Goal: Information Seeking & Learning: Learn about a topic

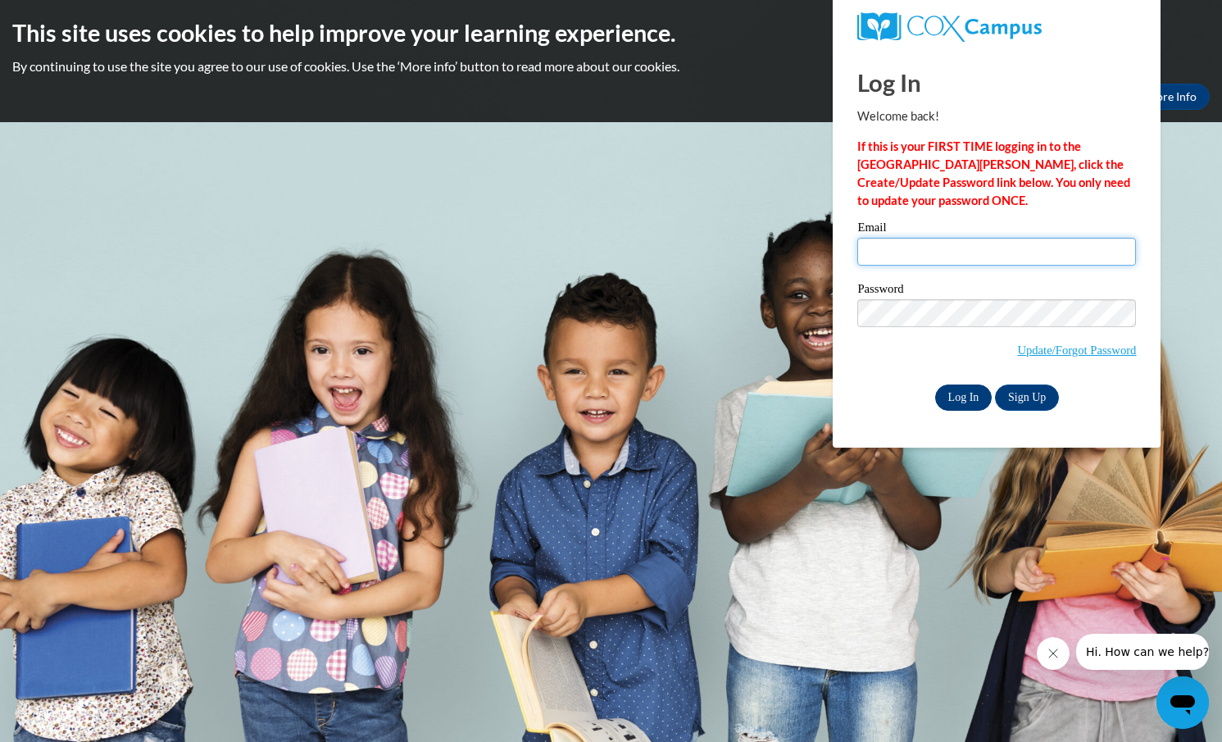
type input "[EMAIL_ADDRESS][DOMAIN_NAME]"
click at [952, 397] on input "Log In" at bounding box center [963, 397] width 57 height 26
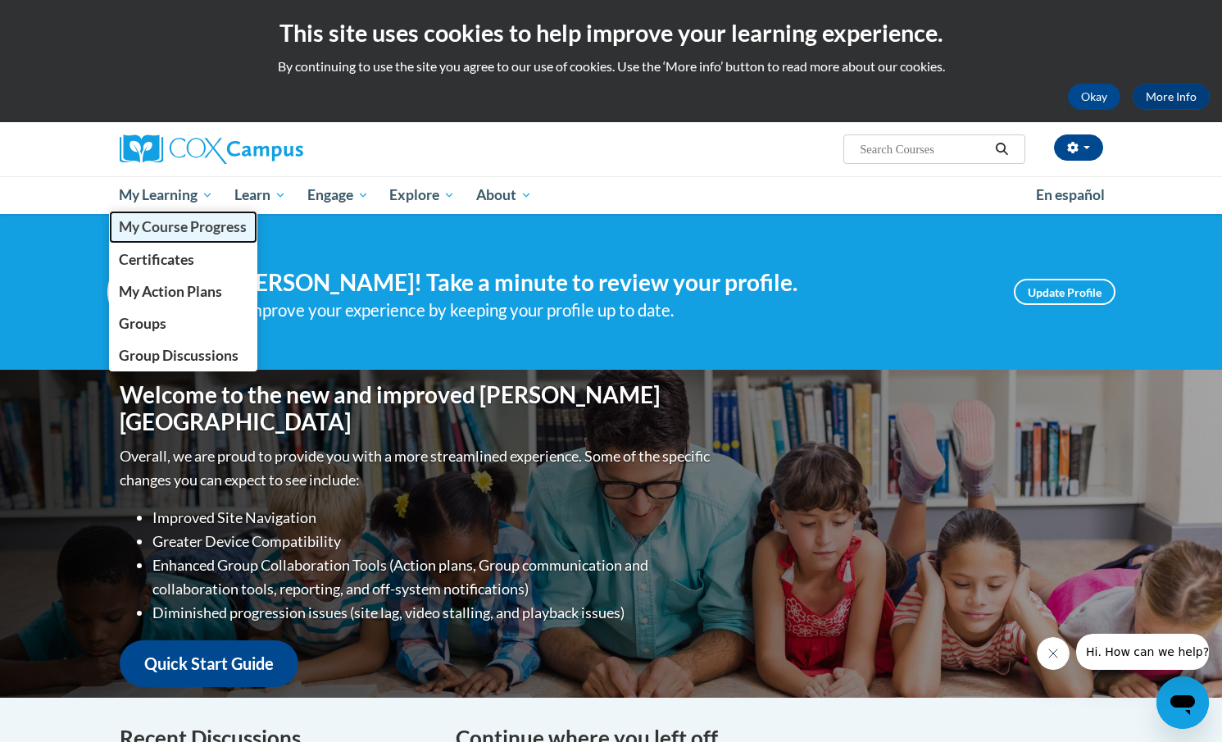
click at [187, 227] on span "My Course Progress" at bounding box center [183, 226] width 128 height 17
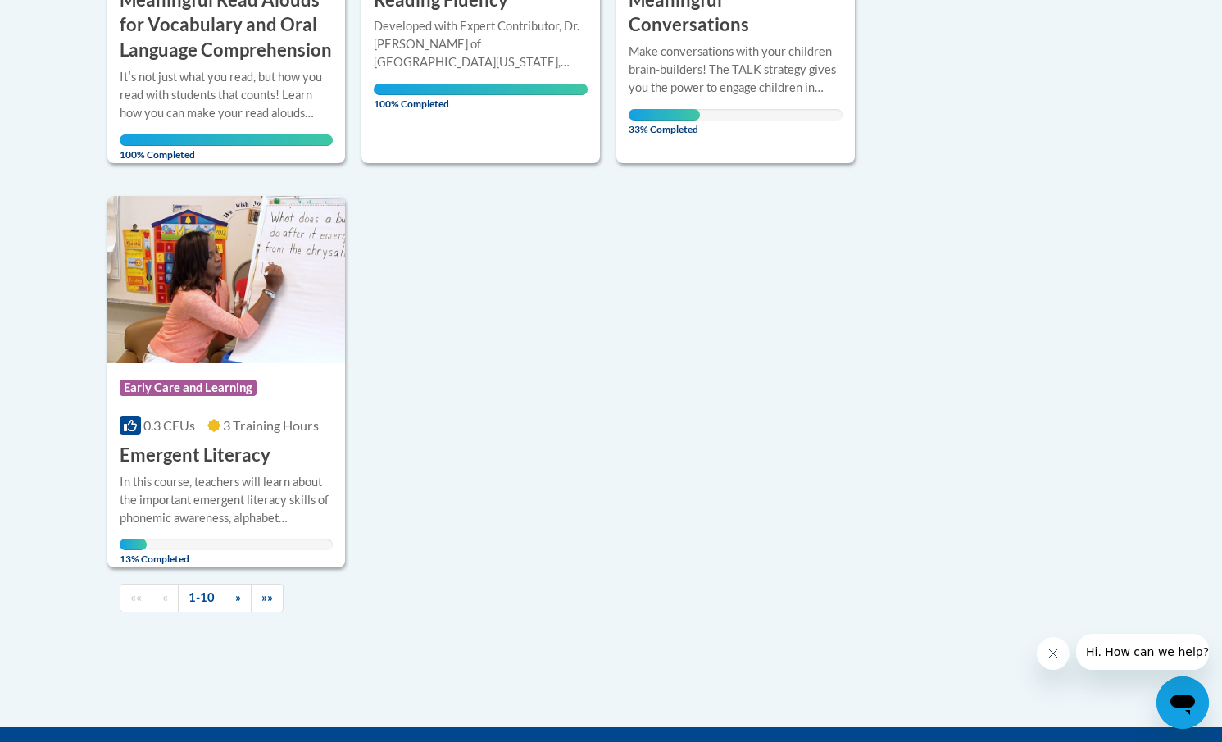
scroll to position [1831, 0]
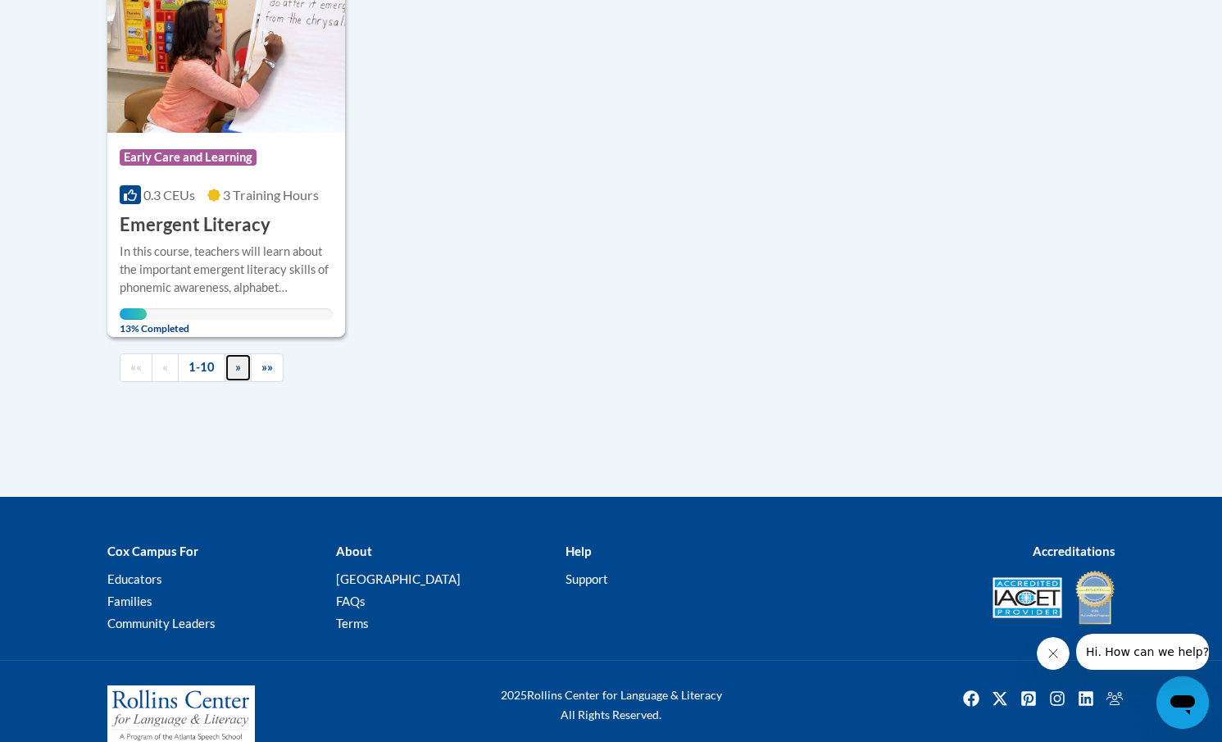
click at [237, 360] on span "»" at bounding box center [238, 367] width 6 height 14
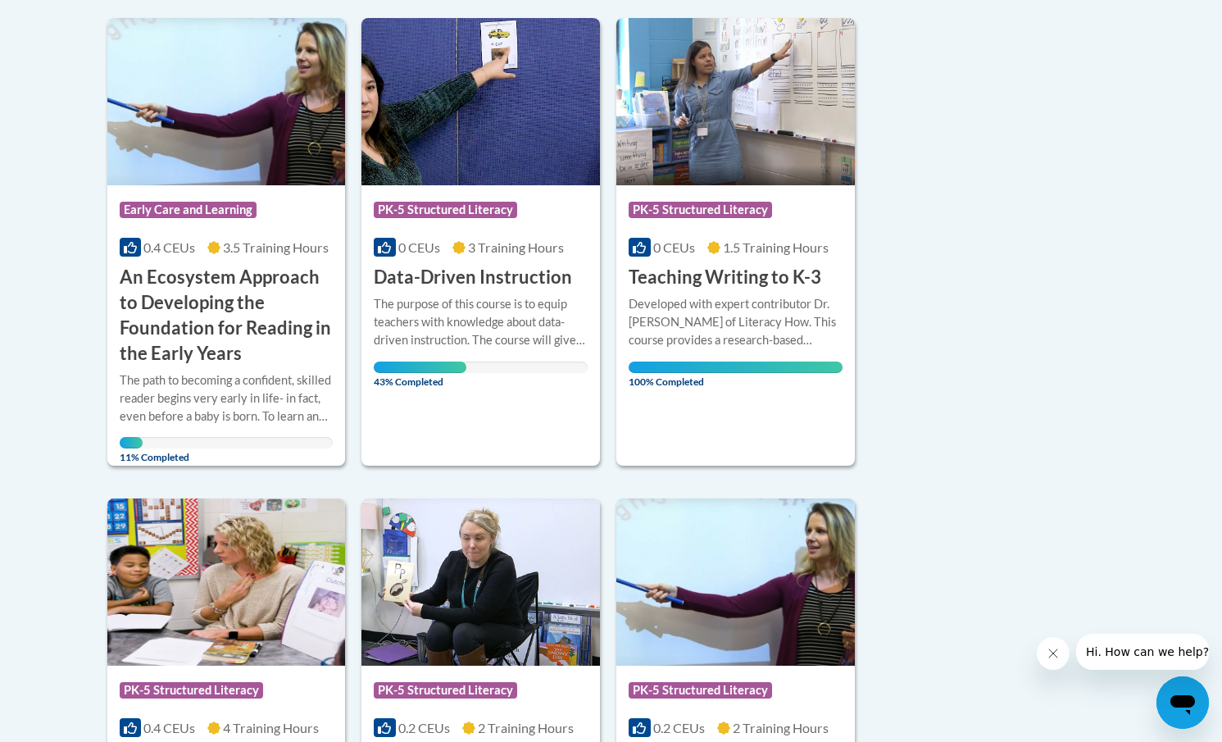
scroll to position [841, 0]
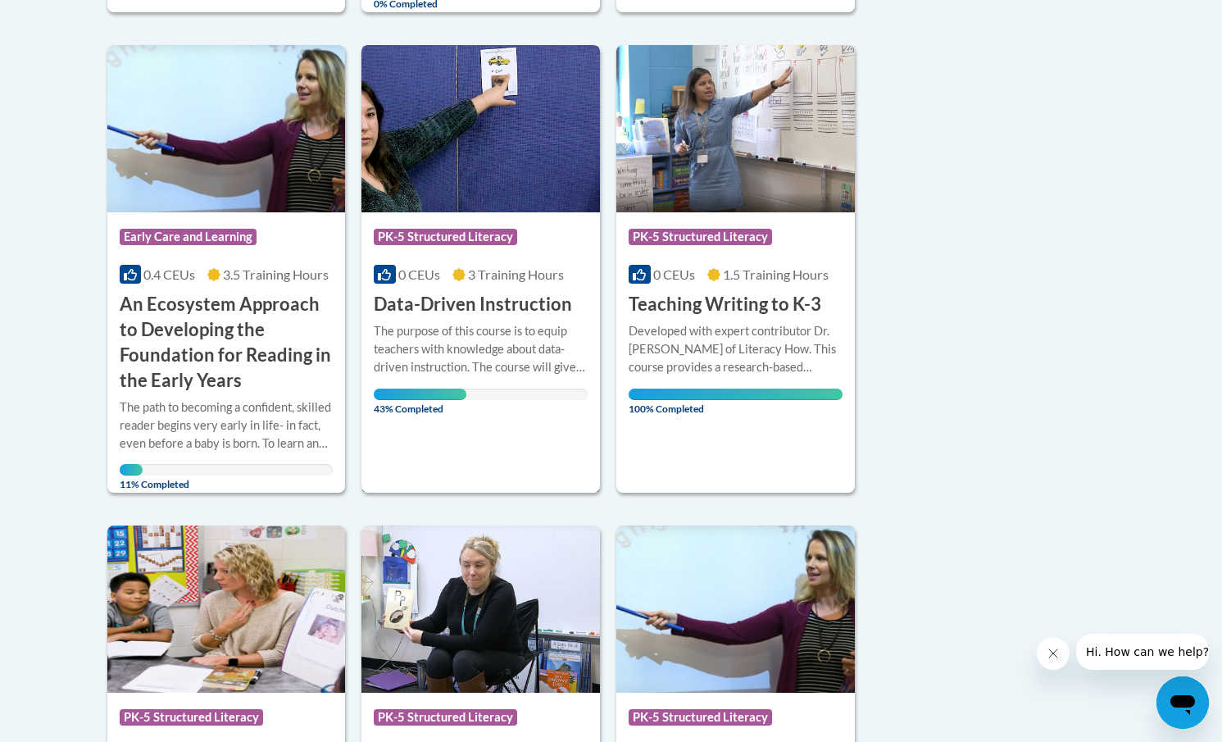
click at [442, 302] on h3 "Data-Driven Instruction" at bounding box center [473, 304] width 198 height 25
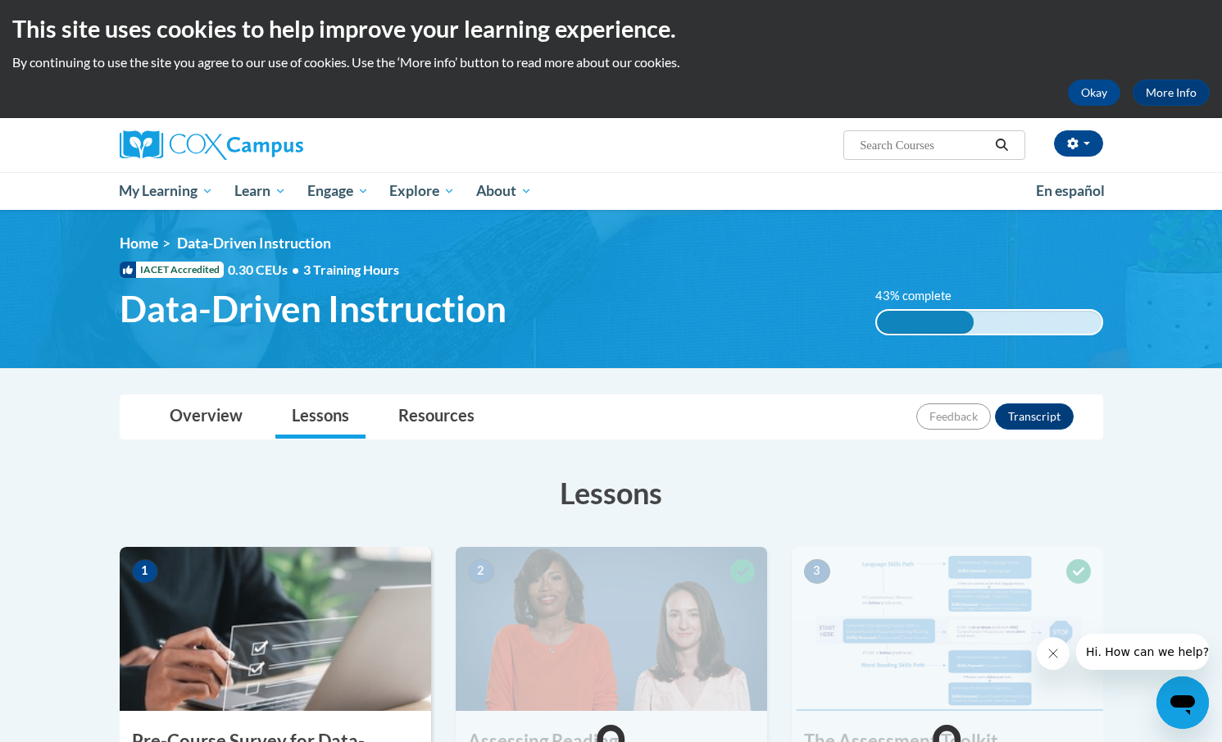
scroll to position [8, 0]
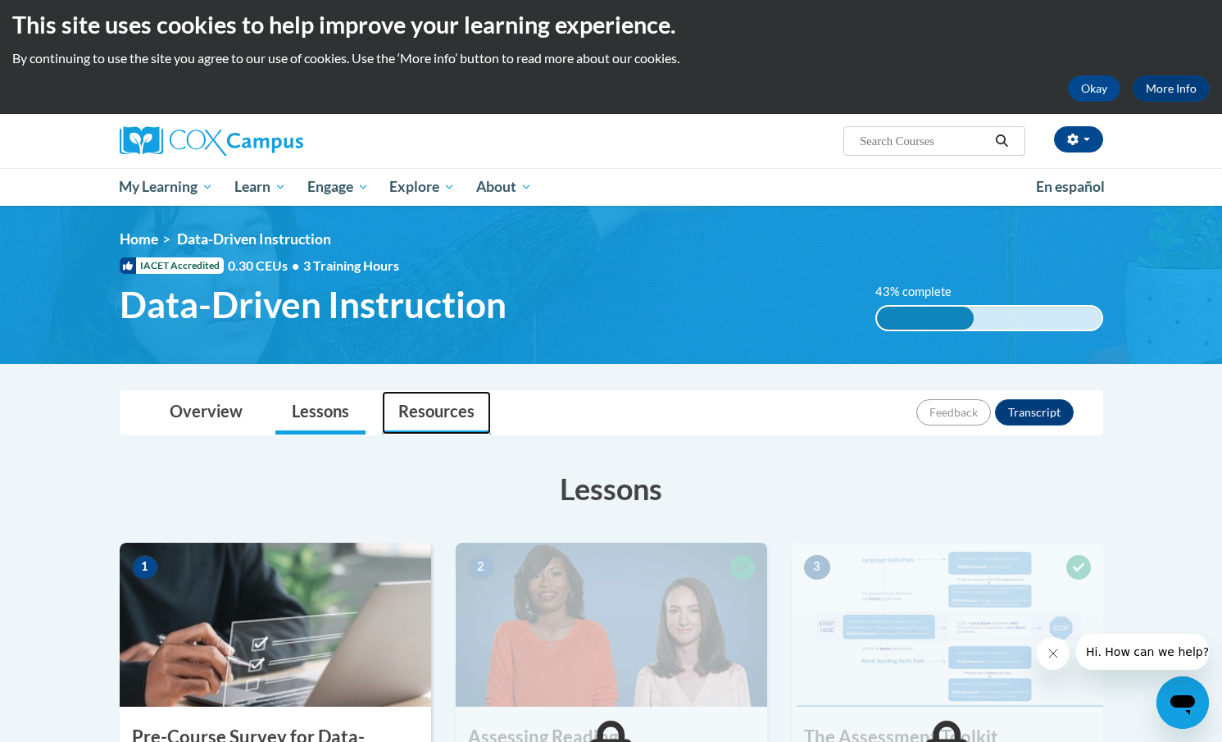
click at [433, 415] on link "Resources" at bounding box center [436, 412] width 109 height 43
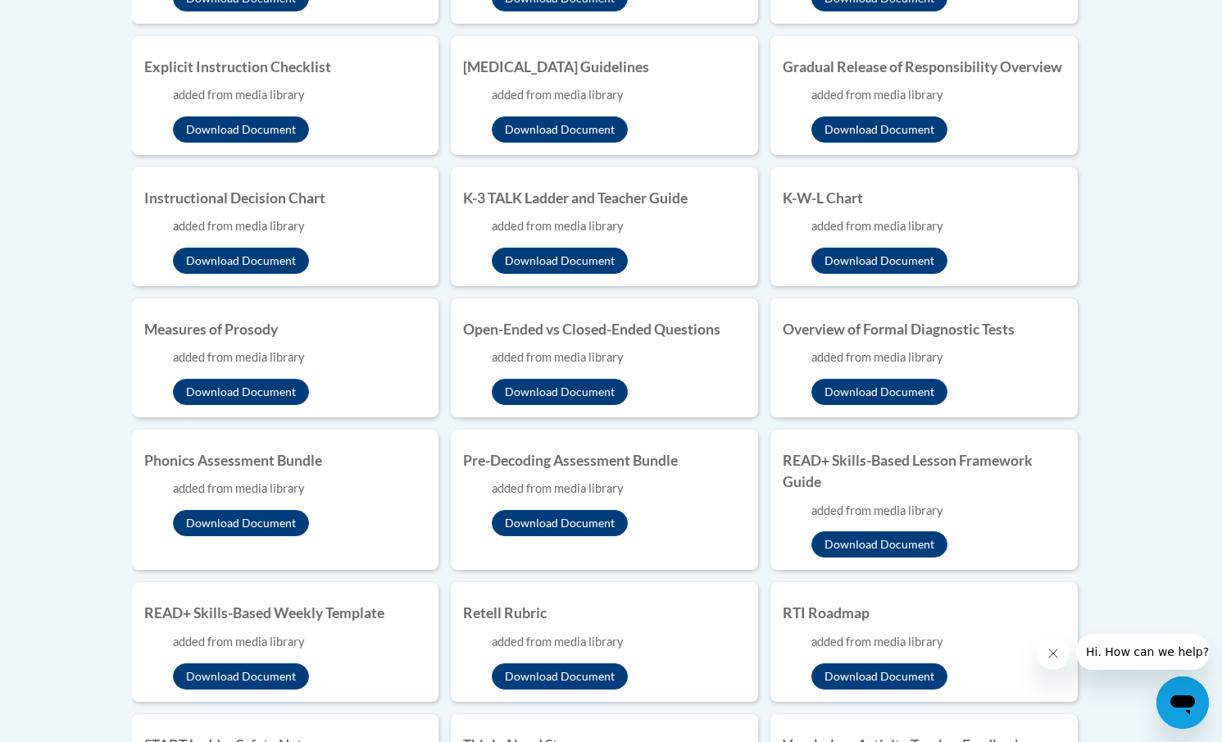
scroll to position [1083, 0]
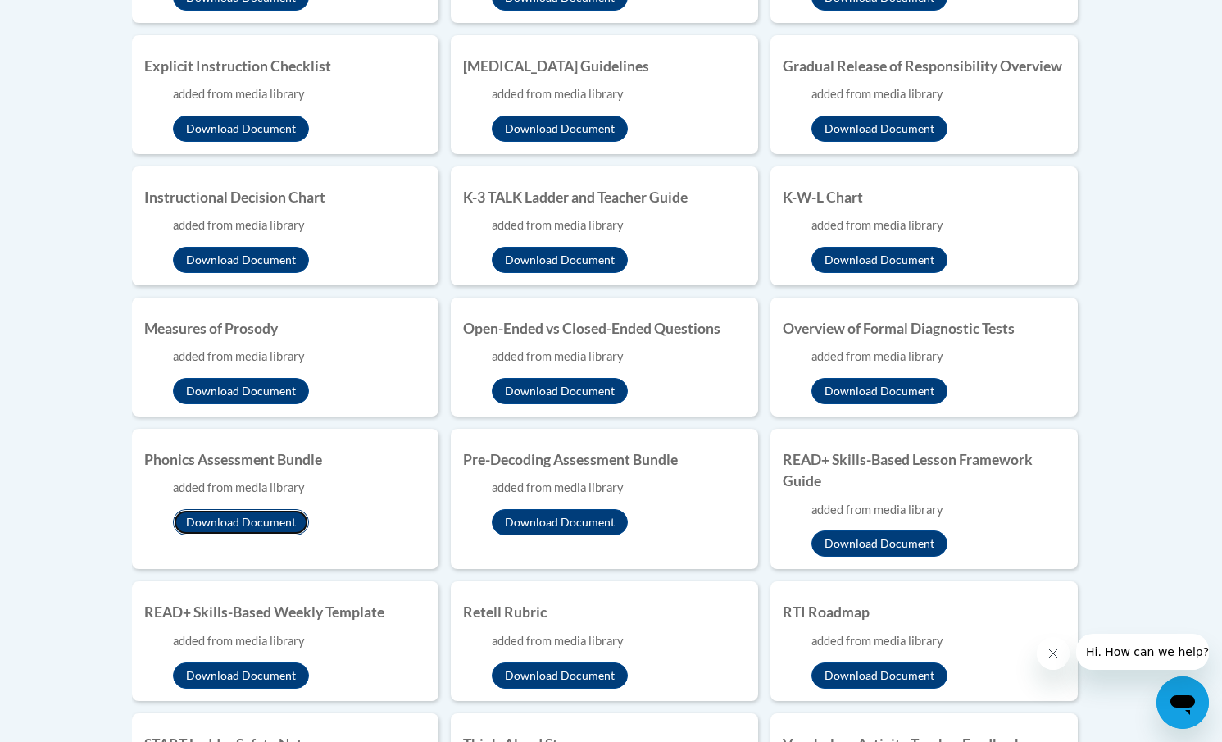
click at [225, 522] on button "Download Document" at bounding box center [241, 522] width 136 height 26
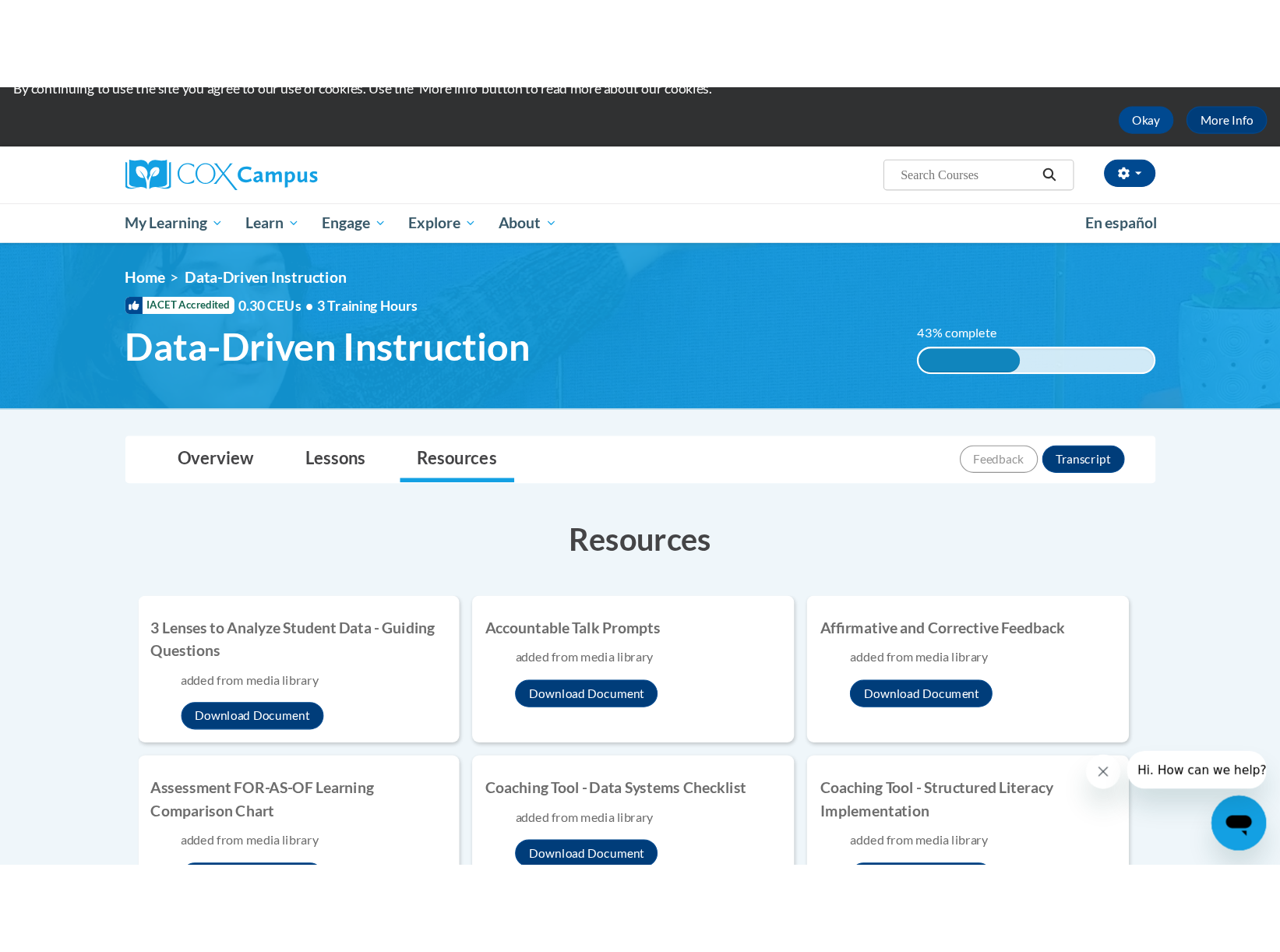
scroll to position [59, 0]
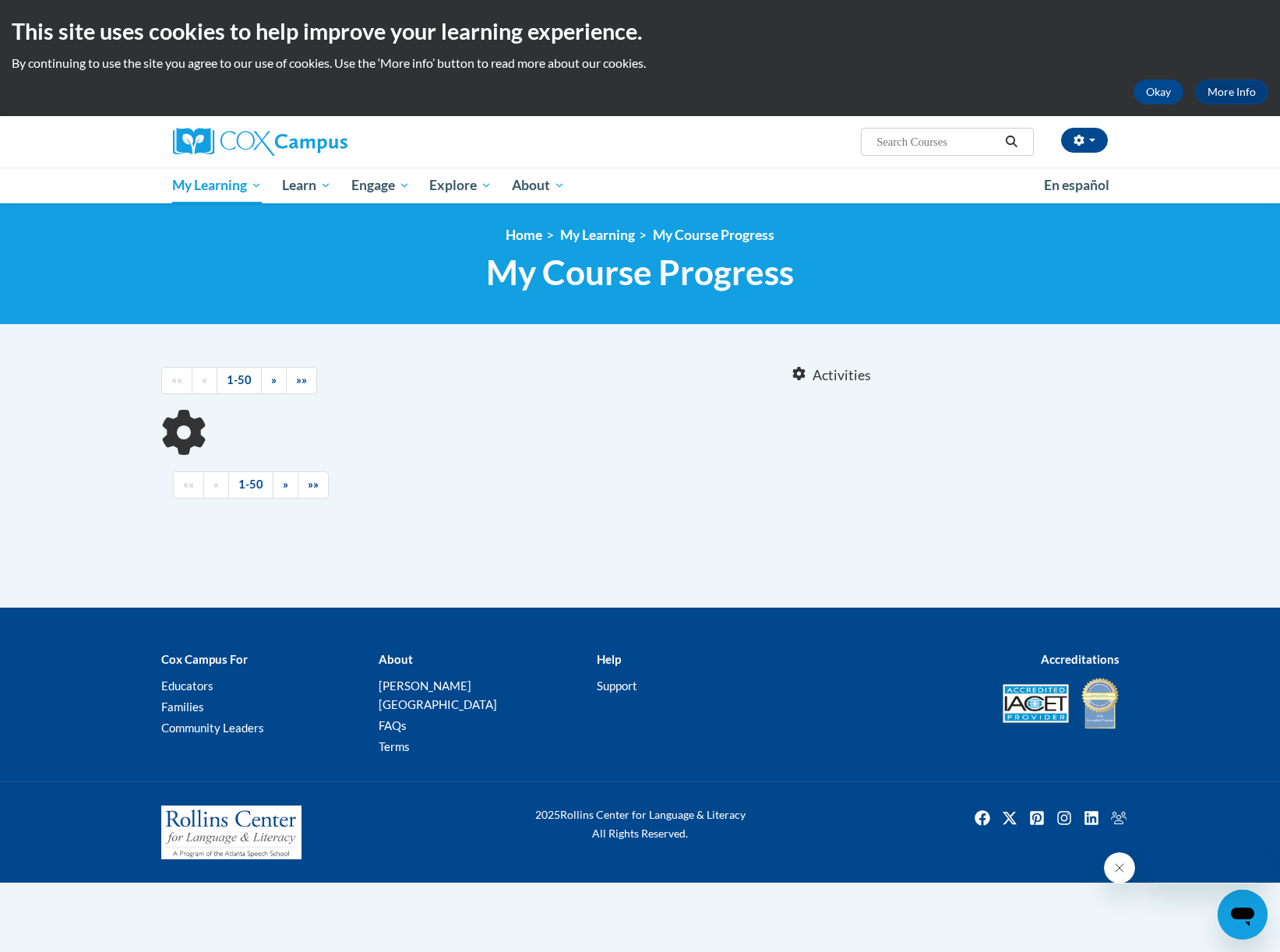
scroll to position [800, 0]
